Goal: Task Accomplishment & Management: Manage account settings

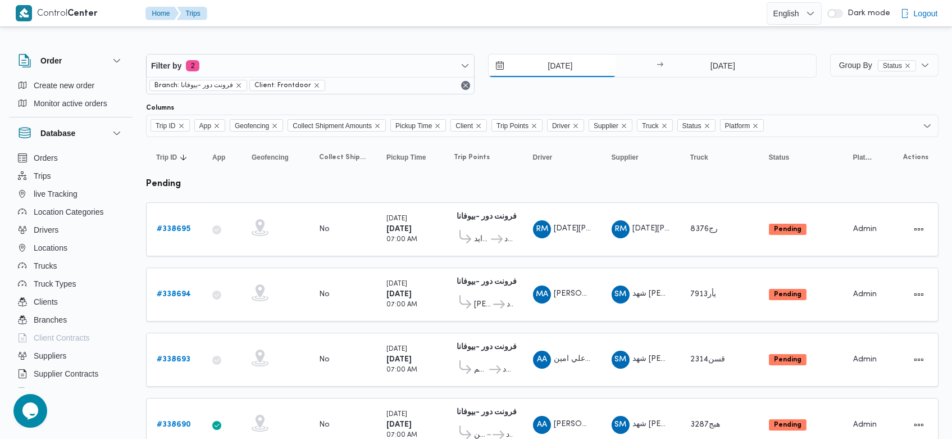
click at [544, 70] on input "21/9/2025" at bounding box center [553, 65] width 128 height 22
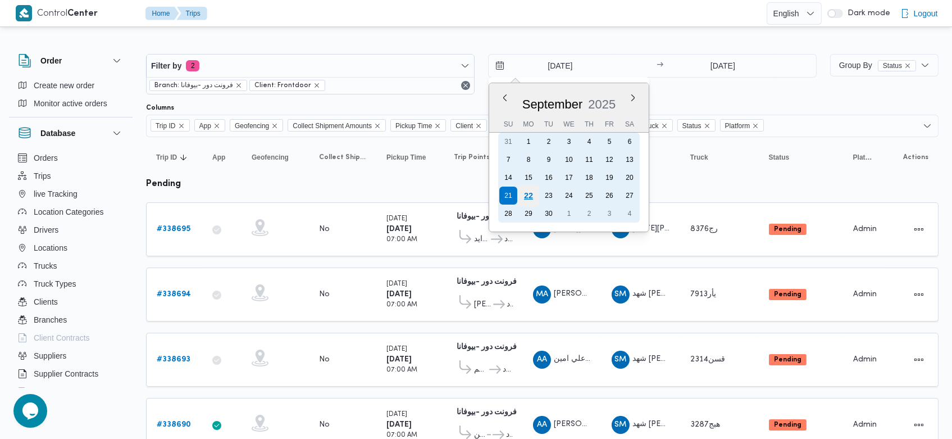
click at [530, 193] on div "22" at bounding box center [528, 195] width 21 height 21
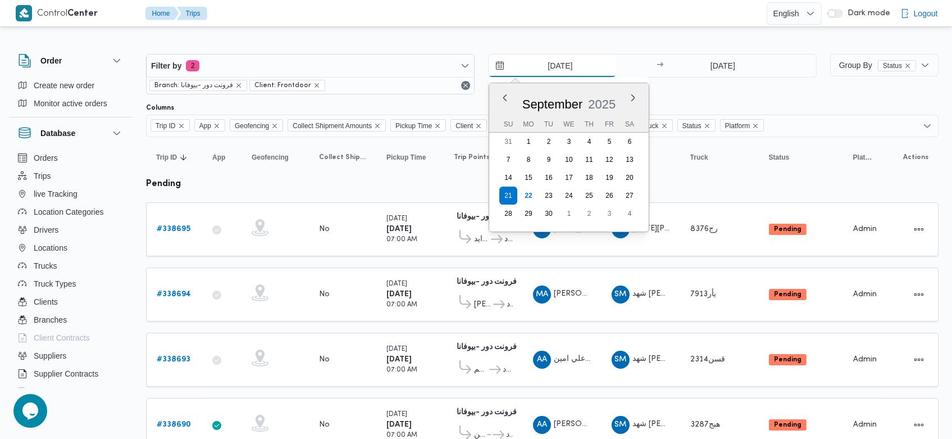
type input "[DATE]"
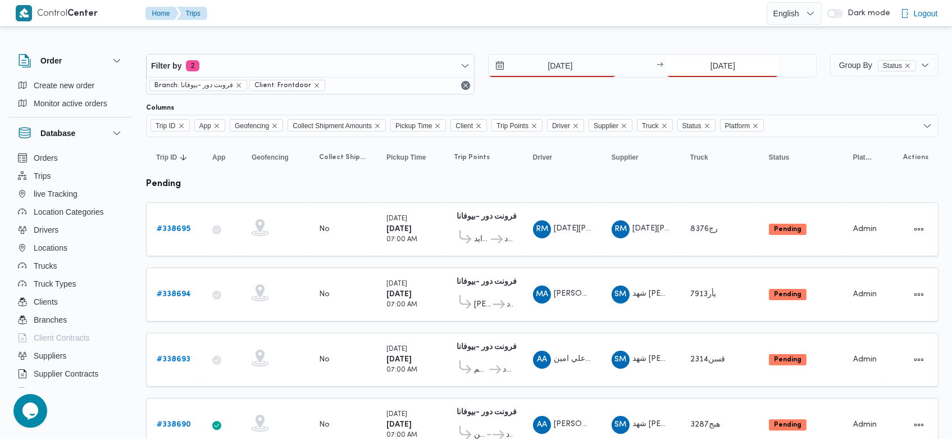
click at [702, 67] on input "21/9/2025" at bounding box center [723, 65] width 112 height 22
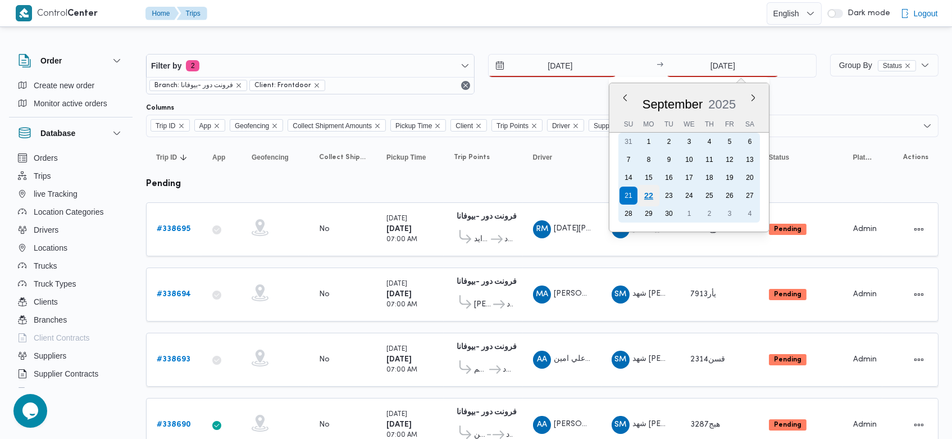
click at [650, 192] on div "22" at bounding box center [648, 195] width 21 height 21
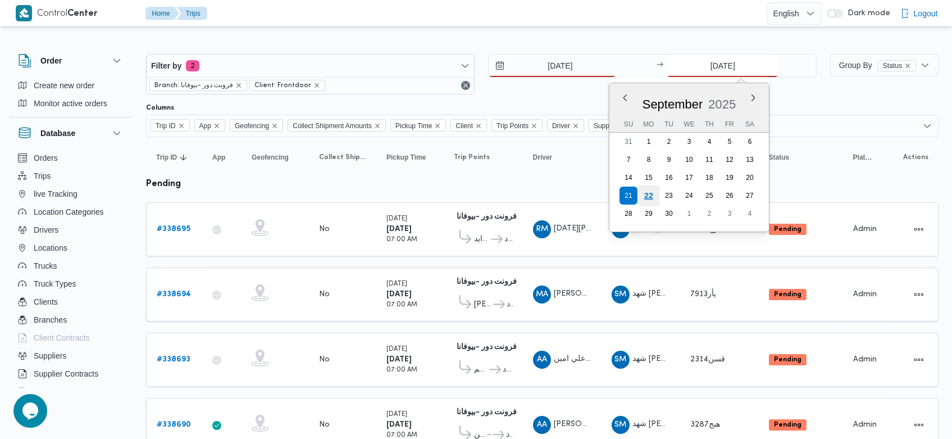
type input "[DATE]"
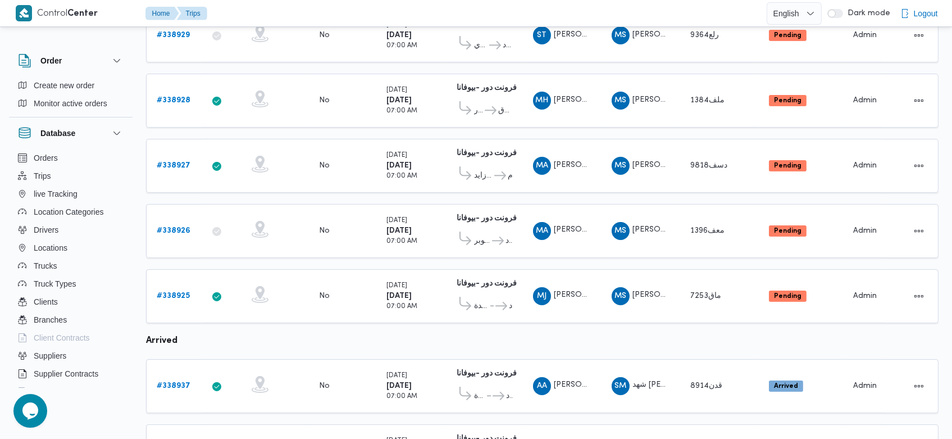
scroll to position [584, 0]
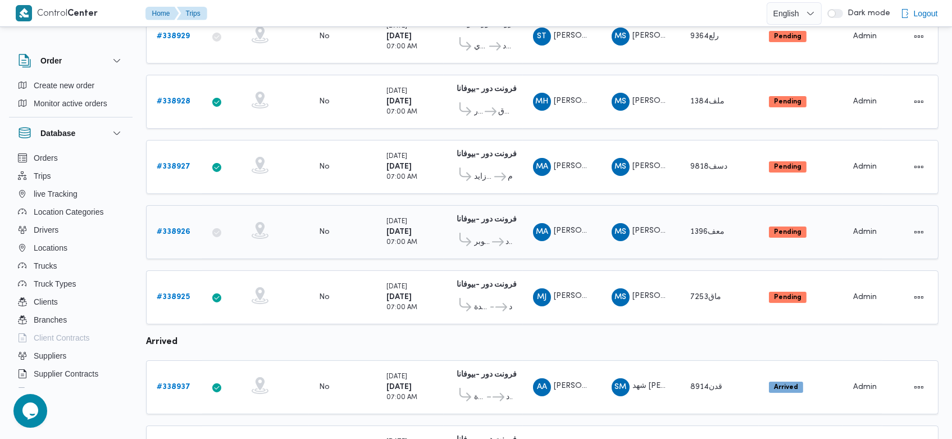
click at [183, 228] on b "# 338926" at bounding box center [174, 231] width 34 height 7
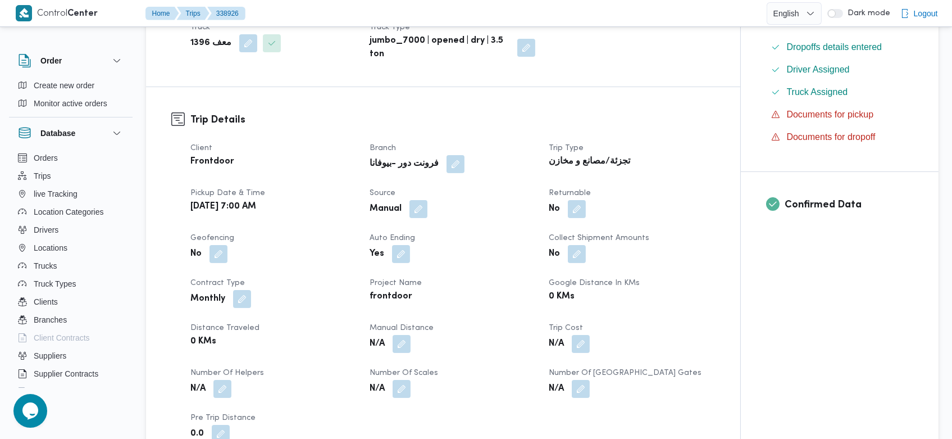
scroll to position [297, 0]
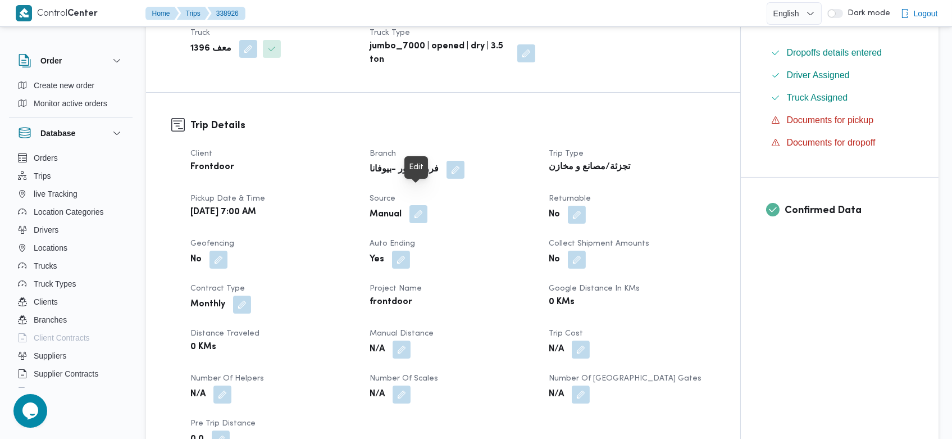
click at [421, 205] on button "button" at bounding box center [418, 214] width 18 height 18
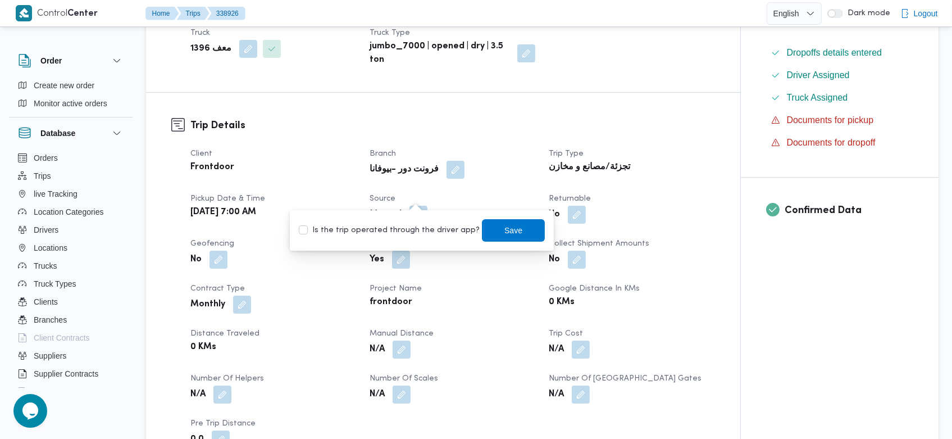
click at [412, 235] on label "Is the trip operated through the driver app?" at bounding box center [389, 230] width 181 height 13
checkbox input "true"
click at [508, 233] on span "Save" at bounding box center [514, 229] width 18 height 13
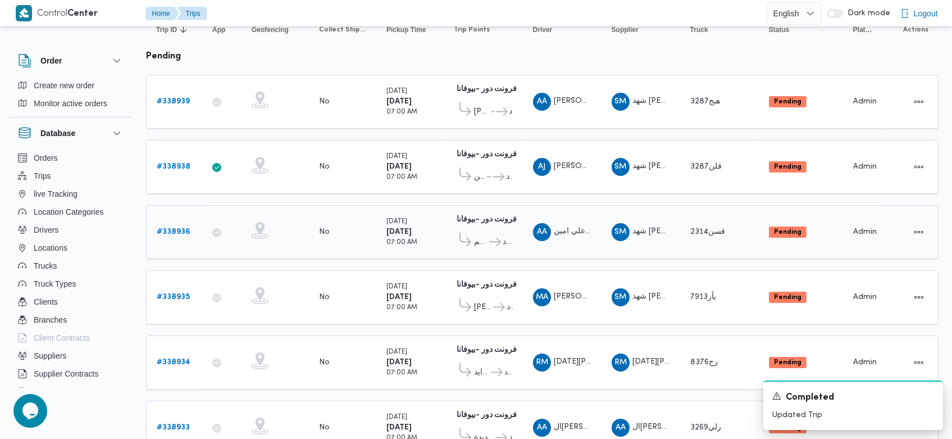
scroll to position [127, 0]
click at [168, 98] on b "# 338939" at bounding box center [173, 101] width 33 height 7
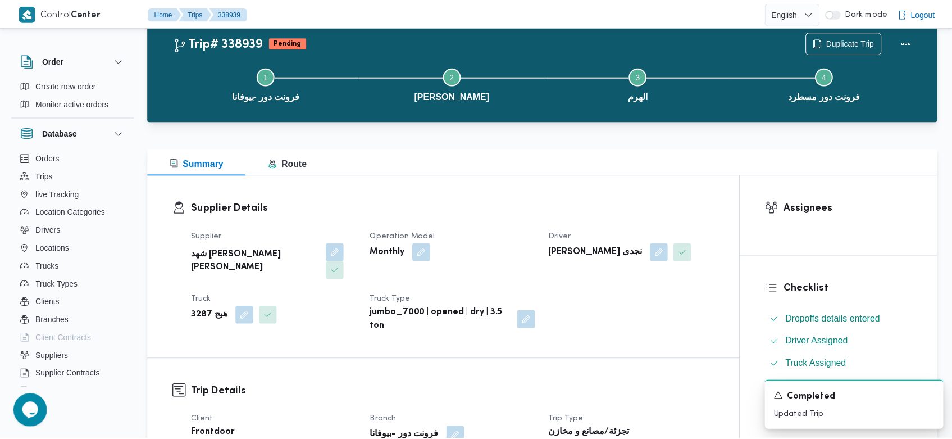
scroll to position [127, 0]
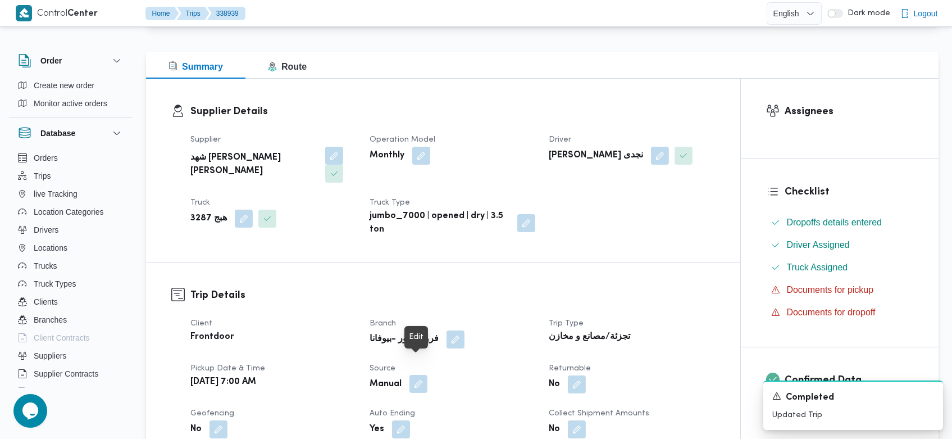
click at [416, 375] on button "button" at bounding box center [418, 384] width 18 height 18
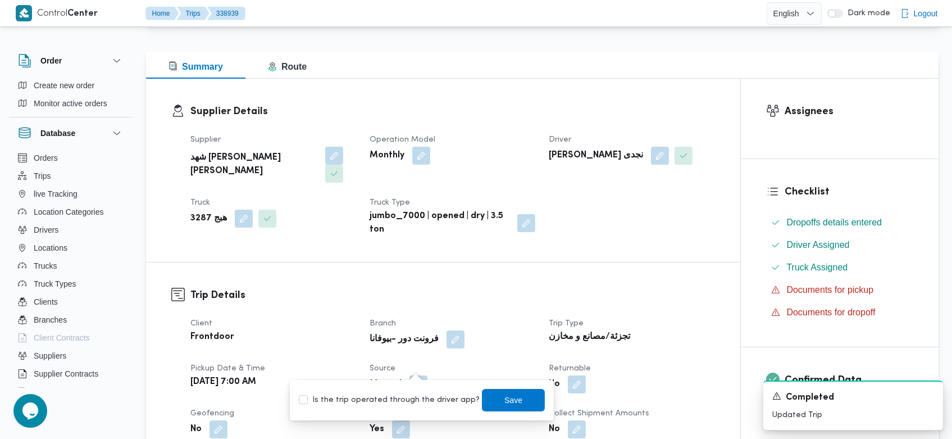
click at [418, 395] on label "Is the trip operated through the driver app?" at bounding box center [389, 399] width 181 height 13
checkbox input "true"
click at [485, 395] on span "Save" at bounding box center [513, 399] width 63 height 22
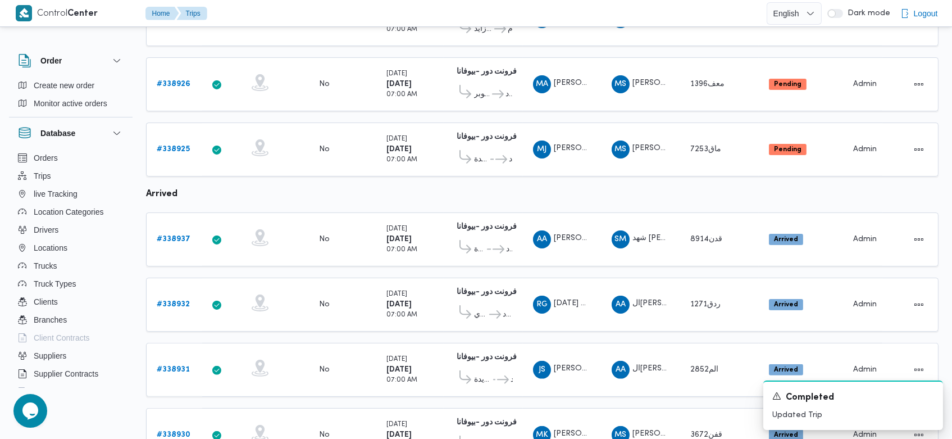
scroll to position [769, 0]
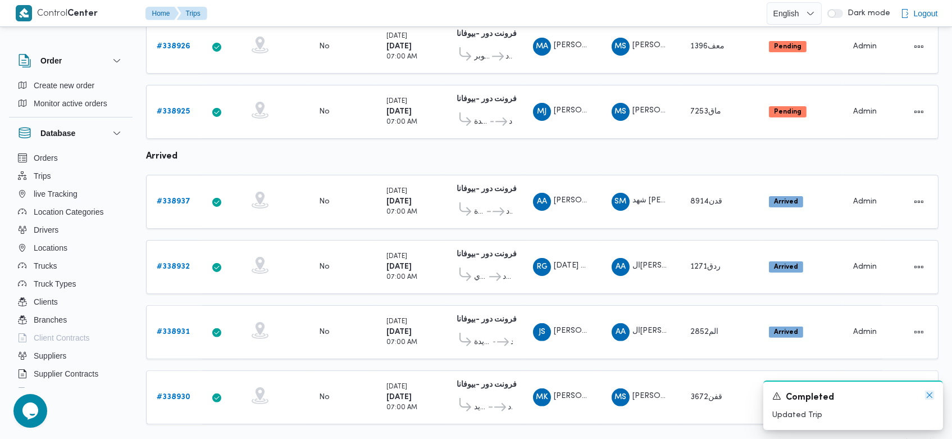
click at [930, 395] on icon "Dismiss toast" at bounding box center [929, 394] width 9 height 9
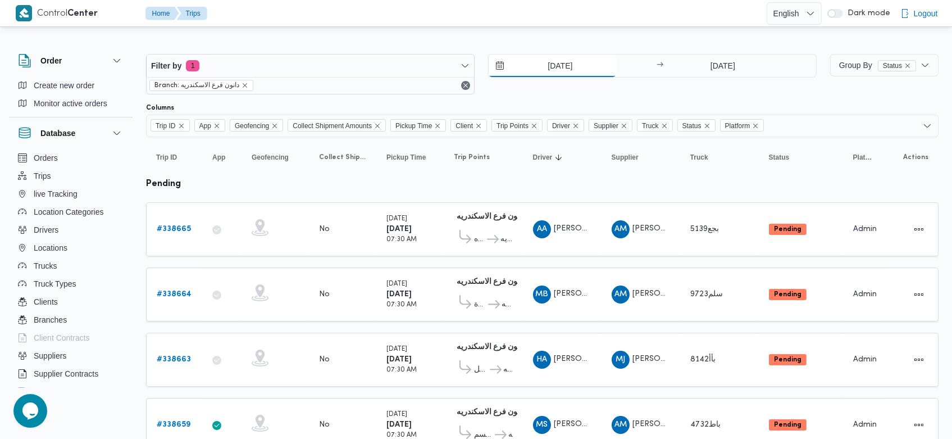
click at [541, 63] on input "21/9/2025" at bounding box center [553, 65] width 128 height 22
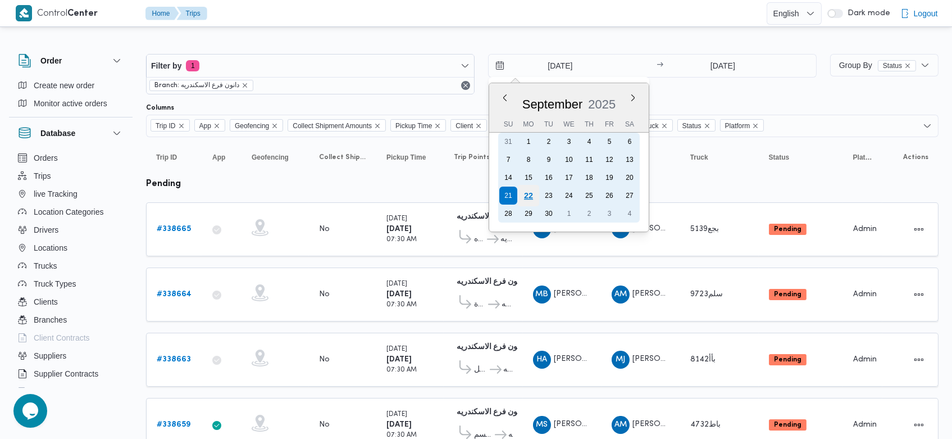
click at [528, 191] on div "22" at bounding box center [528, 195] width 21 height 21
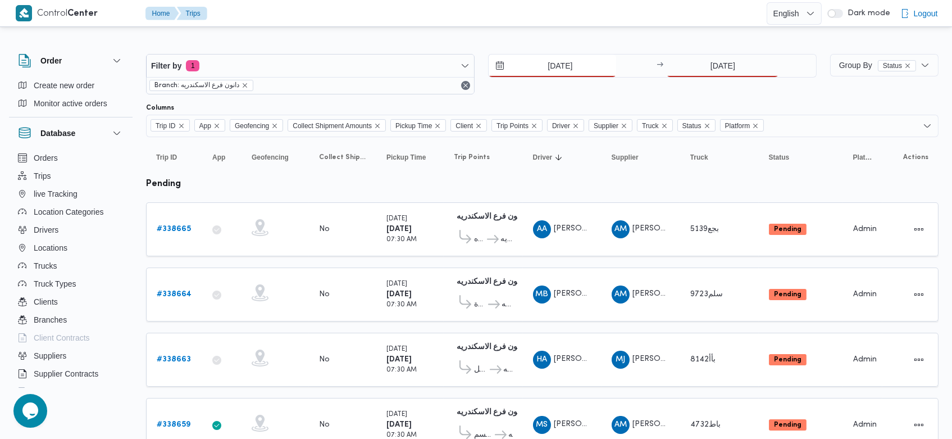
type input "[DATE]"
click at [702, 64] on input "21/9/2025" at bounding box center [723, 65] width 112 height 22
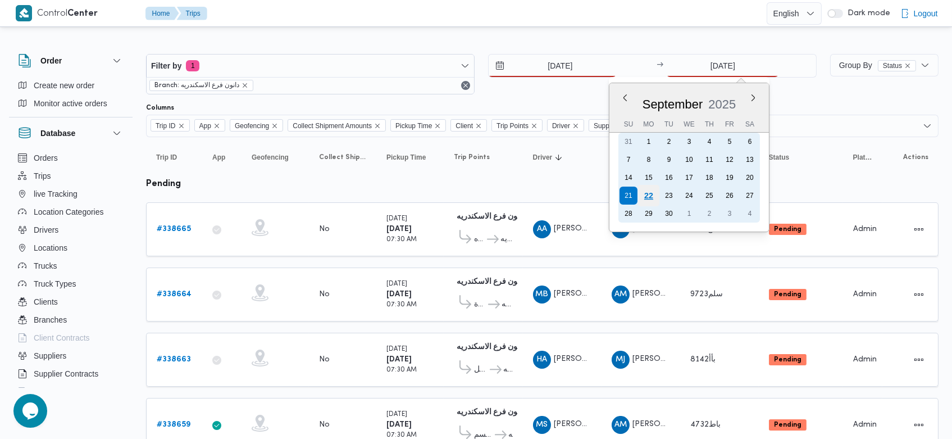
click at [653, 188] on div "22" at bounding box center [648, 195] width 21 height 21
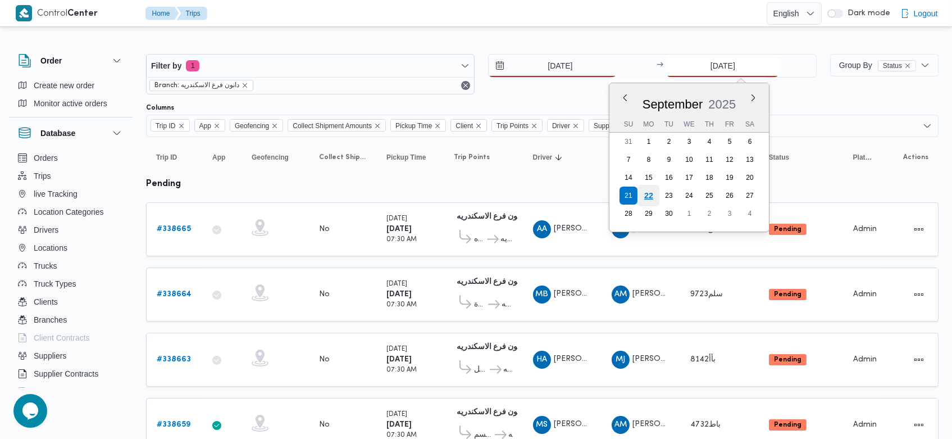
type input "[DATE]"
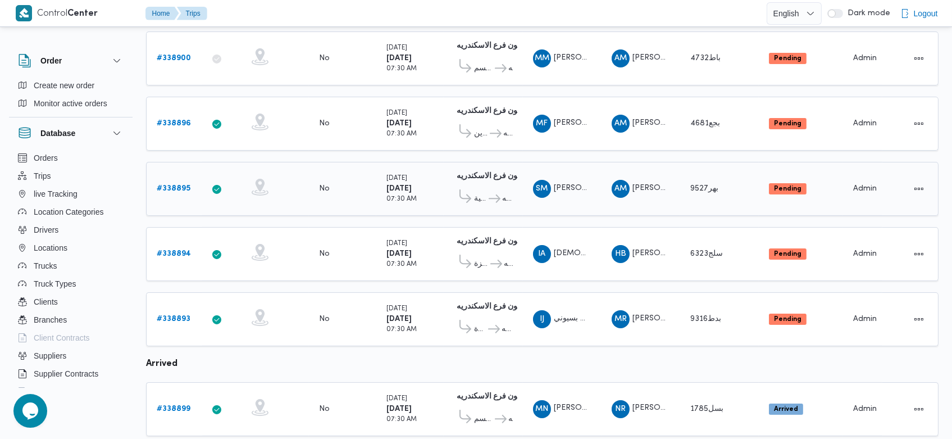
scroll to position [642, 0]
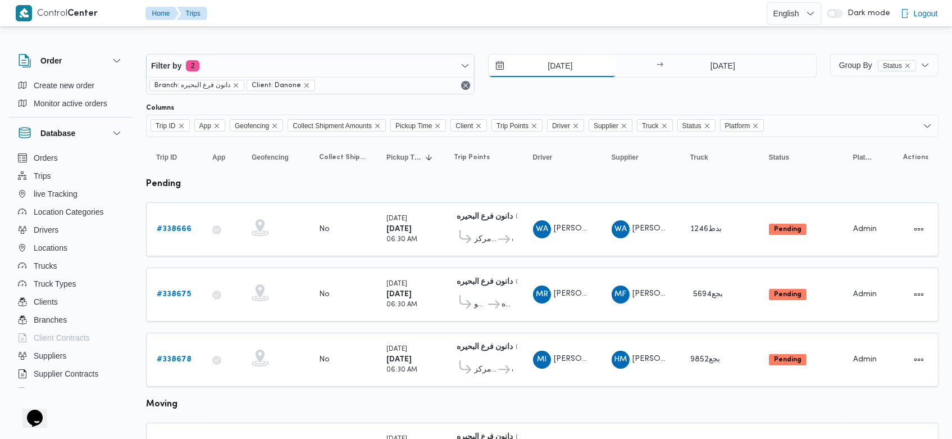
click at [539, 61] on input "21/9/2025" at bounding box center [553, 65] width 128 height 22
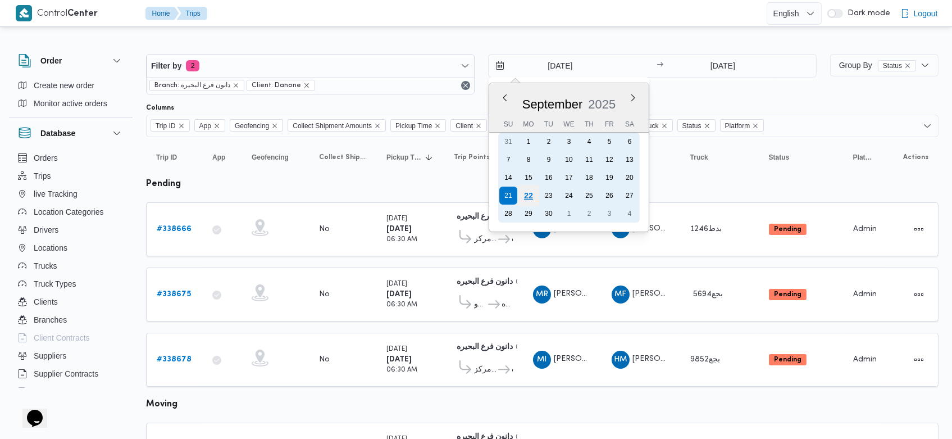
click at [530, 188] on div "22" at bounding box center [528, 195] width 21 height 21
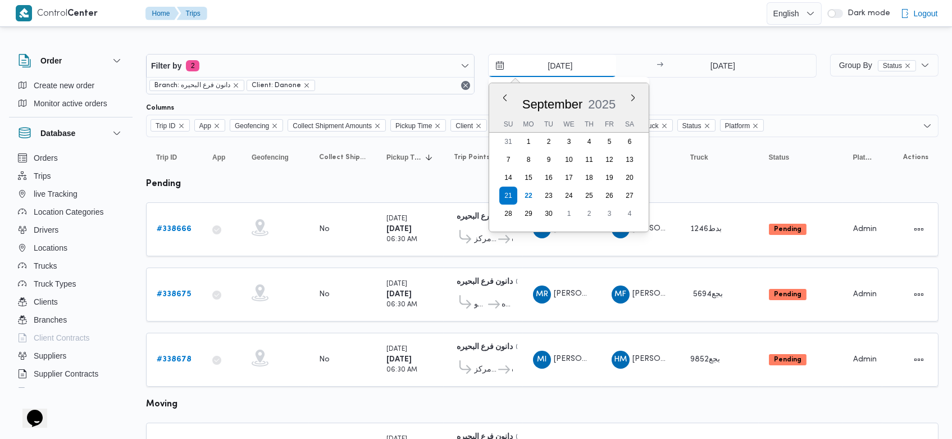
type input "[DATE]"
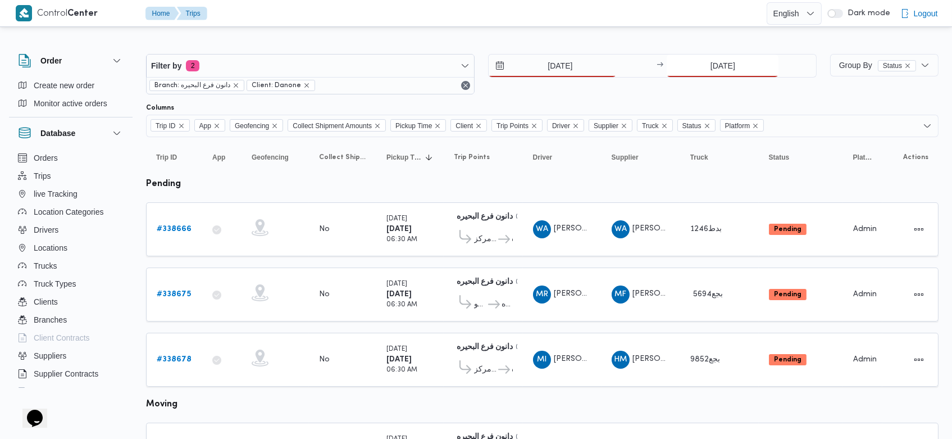
click at [702, 67] on input "[DATE]" at bounding box center [723, 65] width 112 height 22
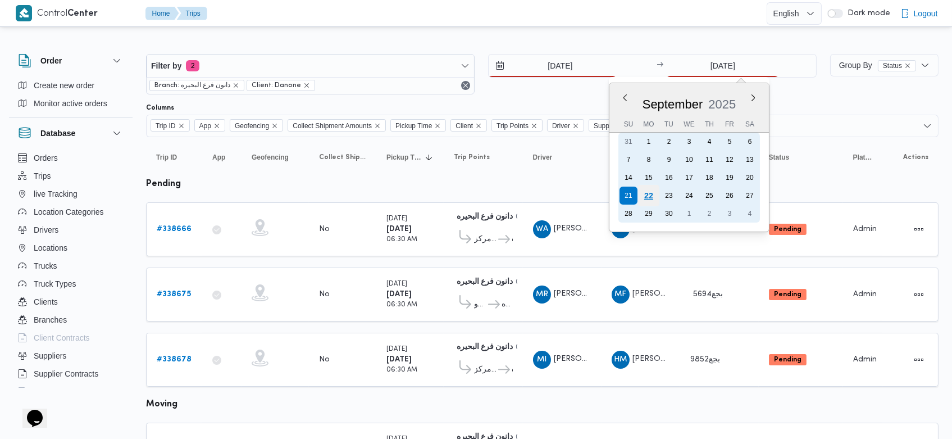
click at [652, 195] on div "22" at bounding box center [648, 195] width 21 height 21
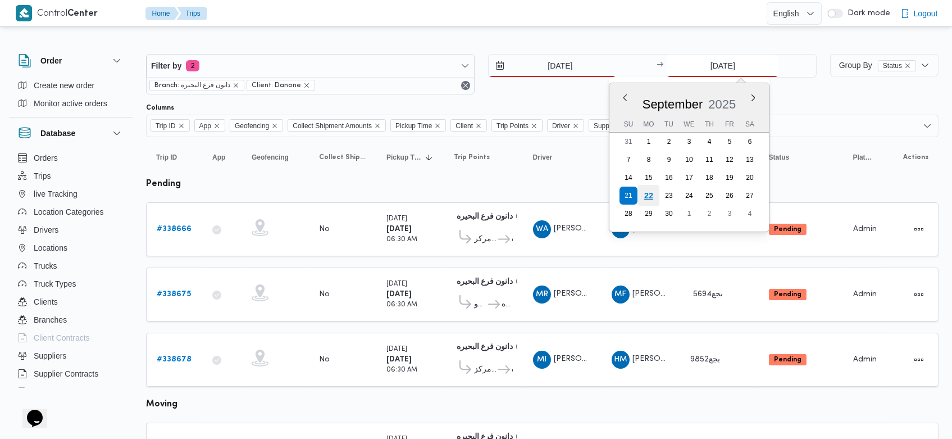
type input "[DATE]"
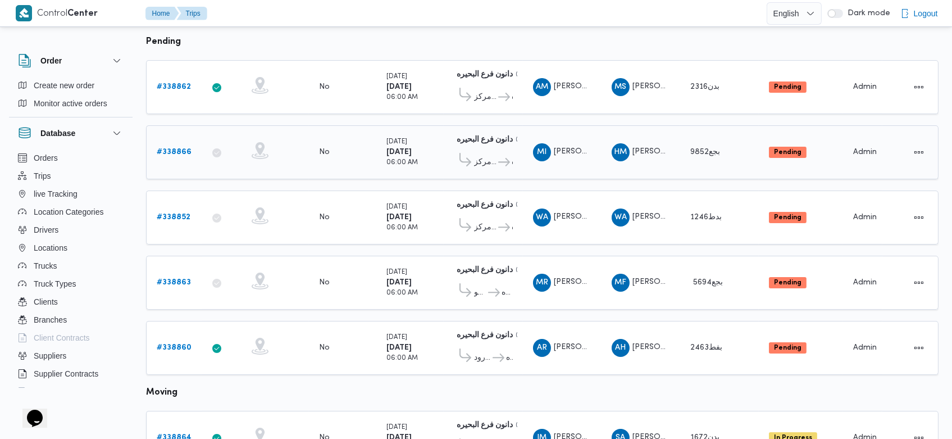
click at [164, 148] on b "# 338866" at bounding box center [174, 151] width 35 height 7
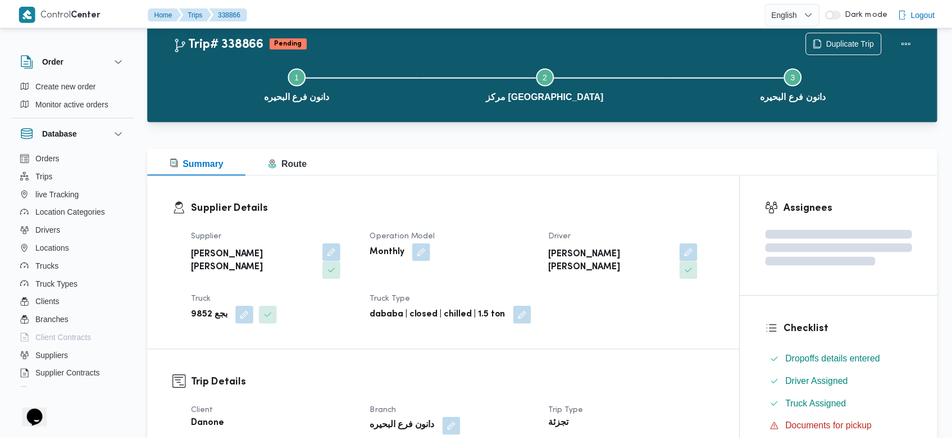
scroll to position [142, 0]
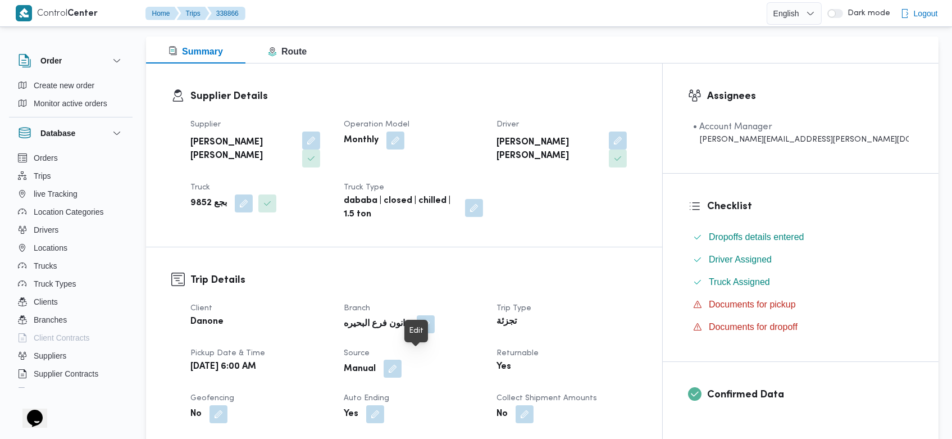
click at [402, 361] on button "button" at bounding box center [393, 368] width 18 height 18
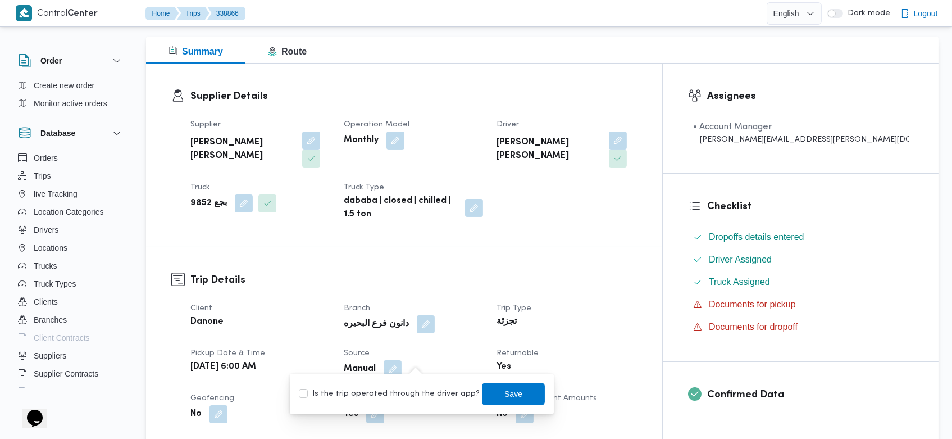
click at [392, 393] on label "Is the trip operated through the driver app?" at bounding box center [389, 393] width 181 height 13
checkbox input "true"
click at [505, 386] on span "Save" at bounding box center [514, 392] width 18 height 13
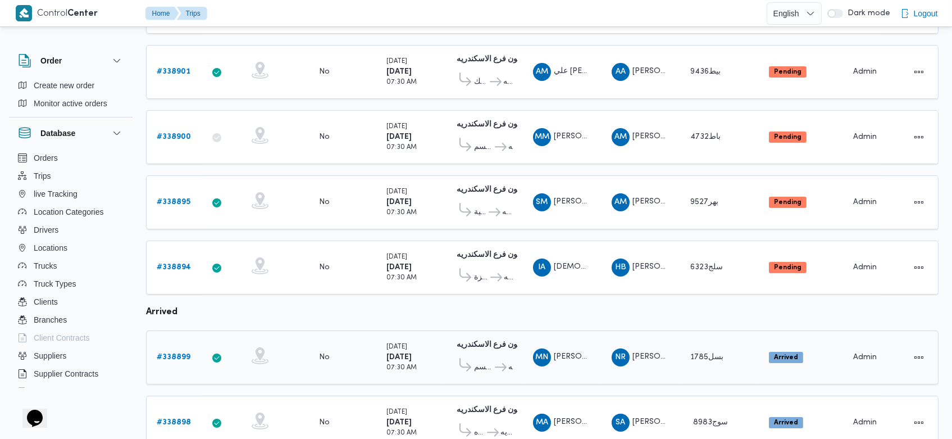
scroll to position [355, 0]
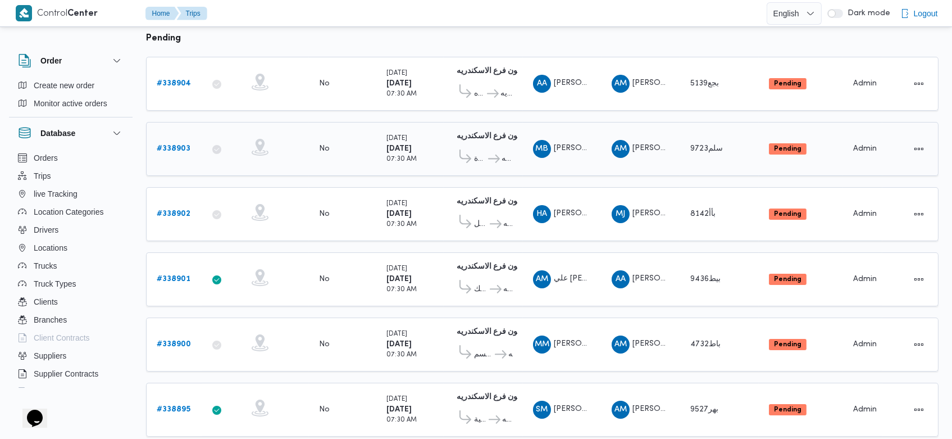
scroll to position [147, 0]
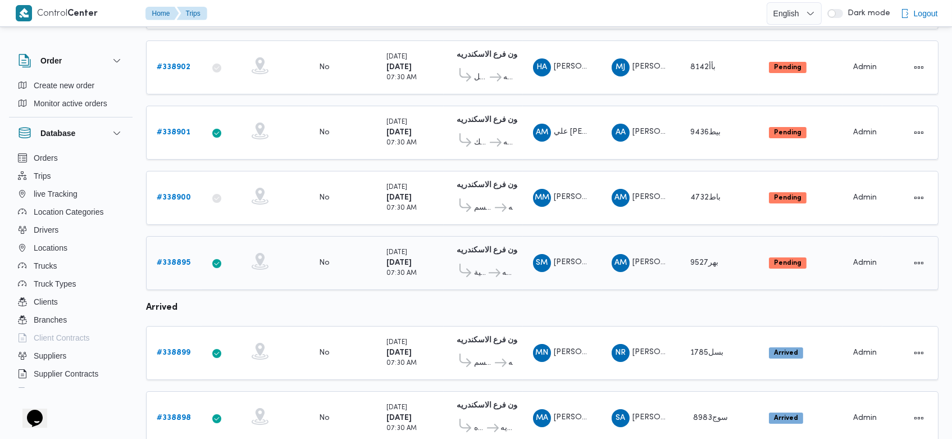
scroll to position [292, 0]
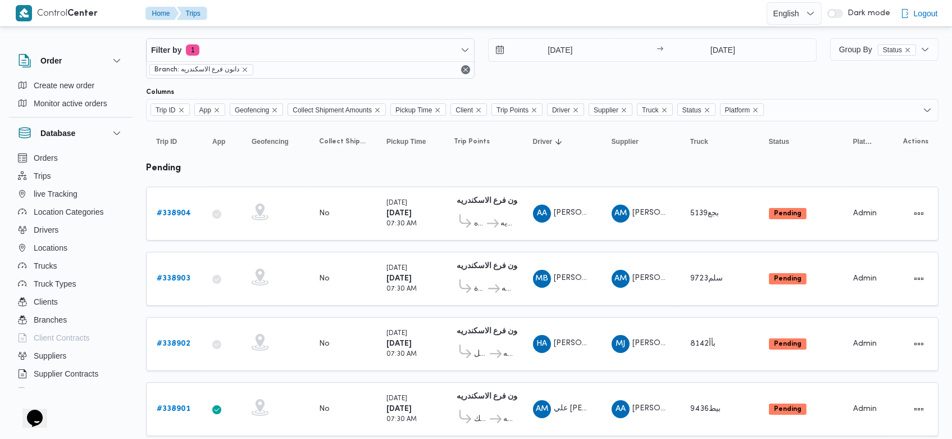
scroll to position [15, 0]
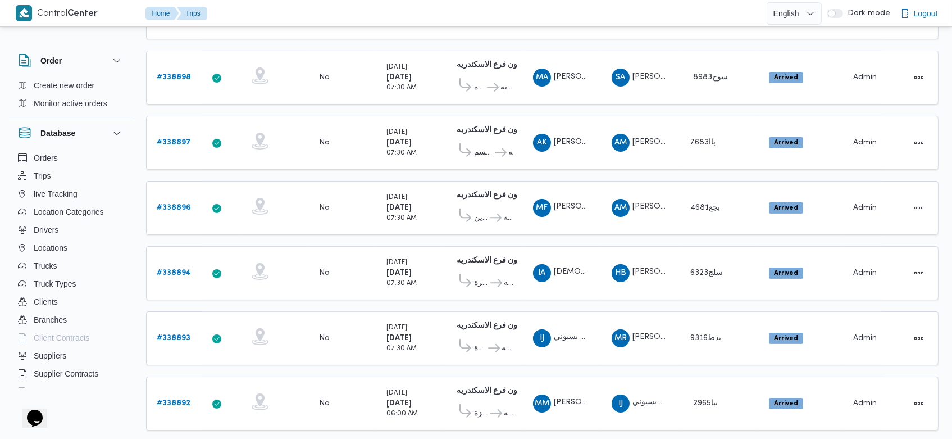
scroll to position [642, 0]
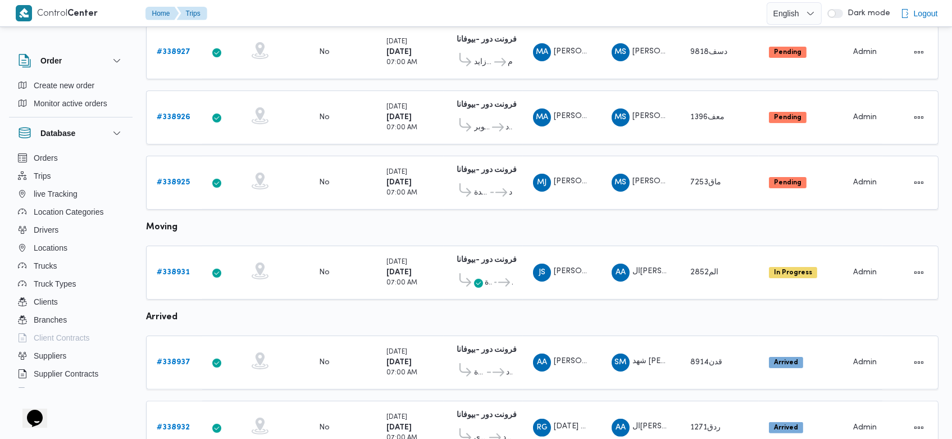
scroll to position [794, 0]
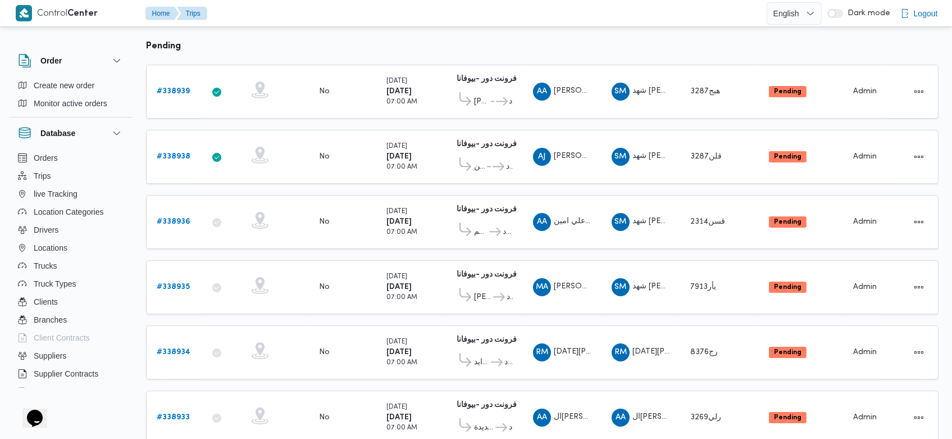
scroll to position [136, 0]
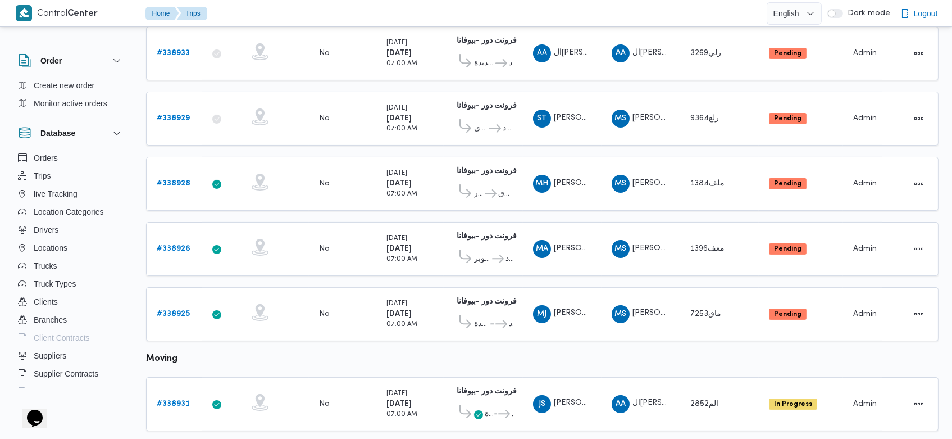
scroll to position [501, 0]
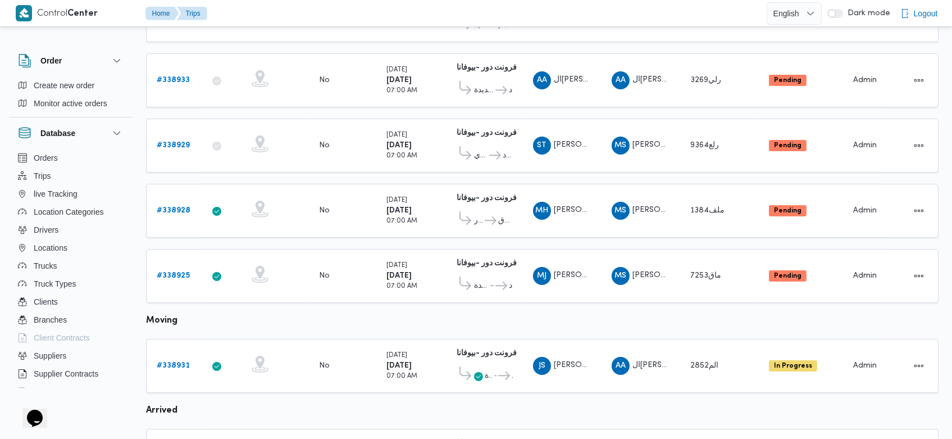
scroll to position [411, 0]
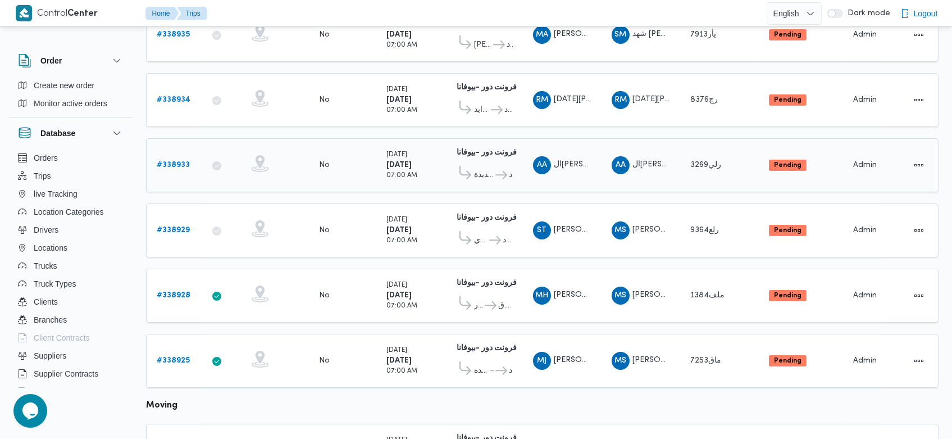
scroll to position [274, 0]
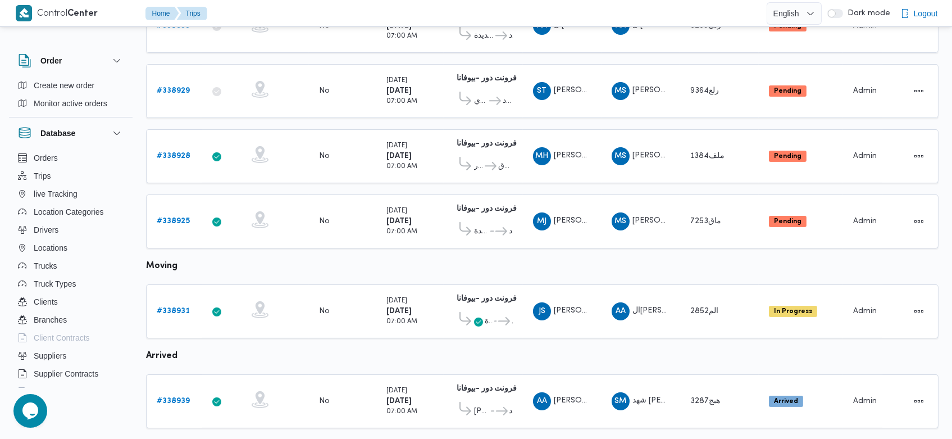
scroll to position [373, 0]
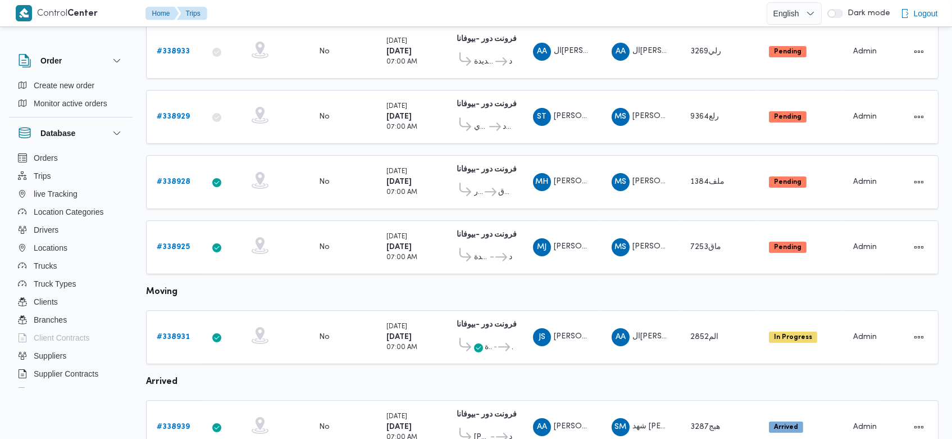
scroll to position [373, 0]
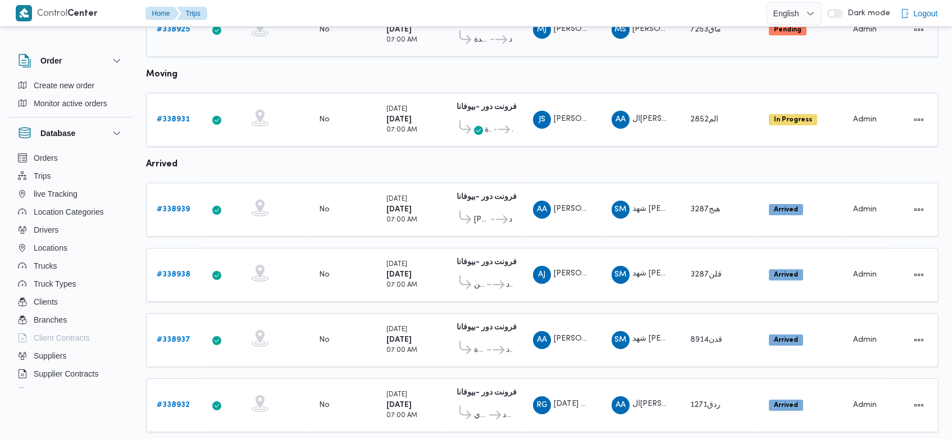
scroll to position [587, 0]
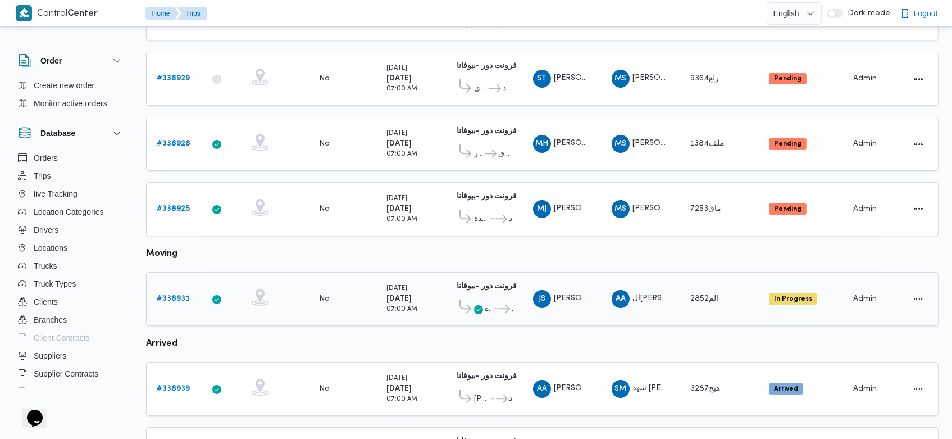
scroll to position [411, 0]
